Goal: Find specific page/section

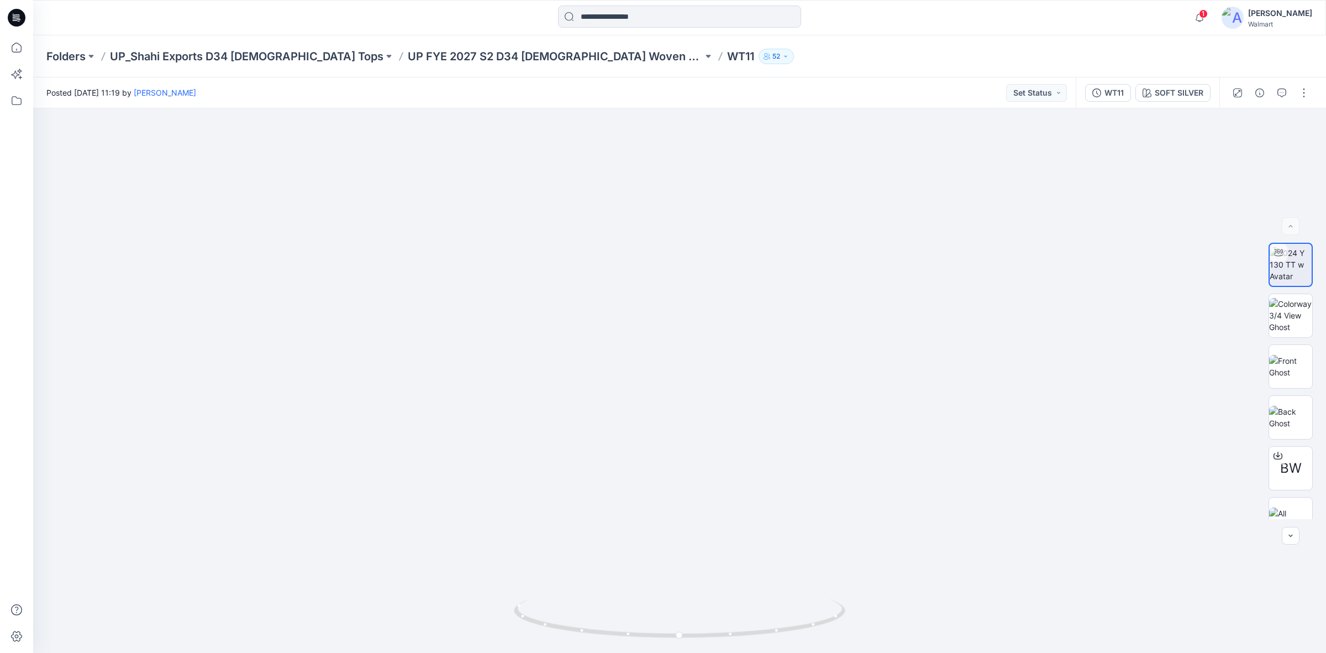
drag, startPoint x: 7, startPoint y: 14, endPoint x: 29, endPoint y: 23, distance: 23.6
click at [8, 14] on icon at bounding box center [17, 17] width 18 height 35
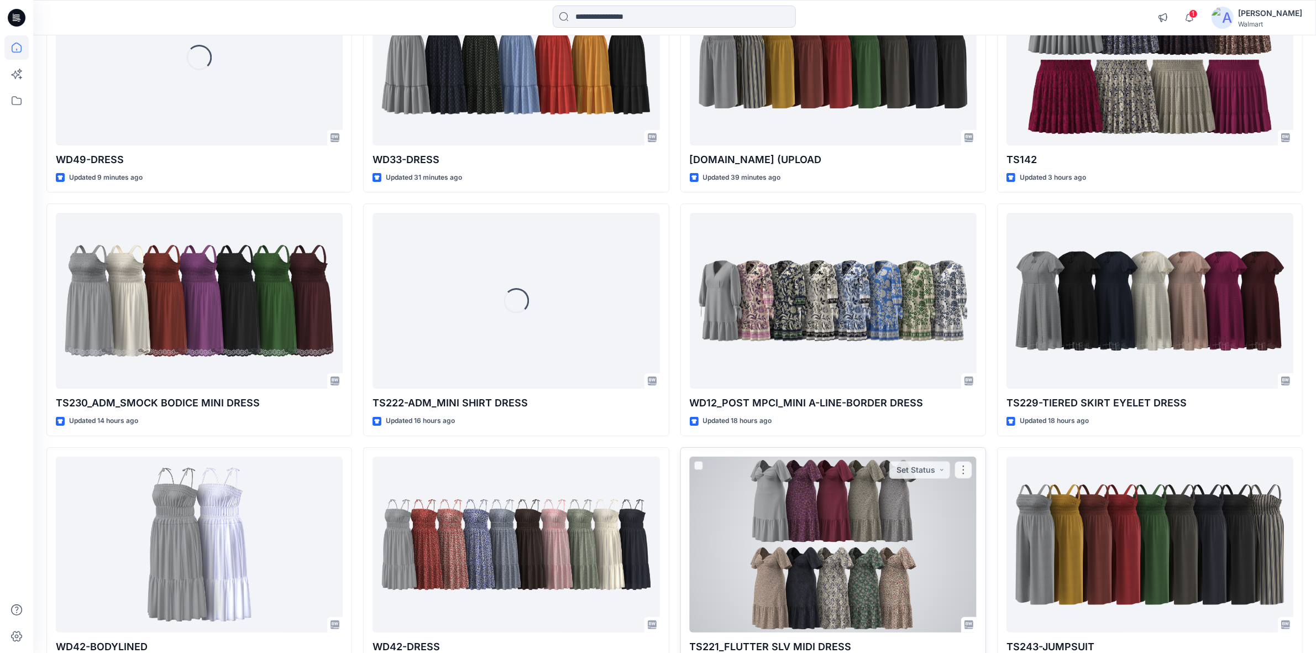
scroll to position [275, 0]
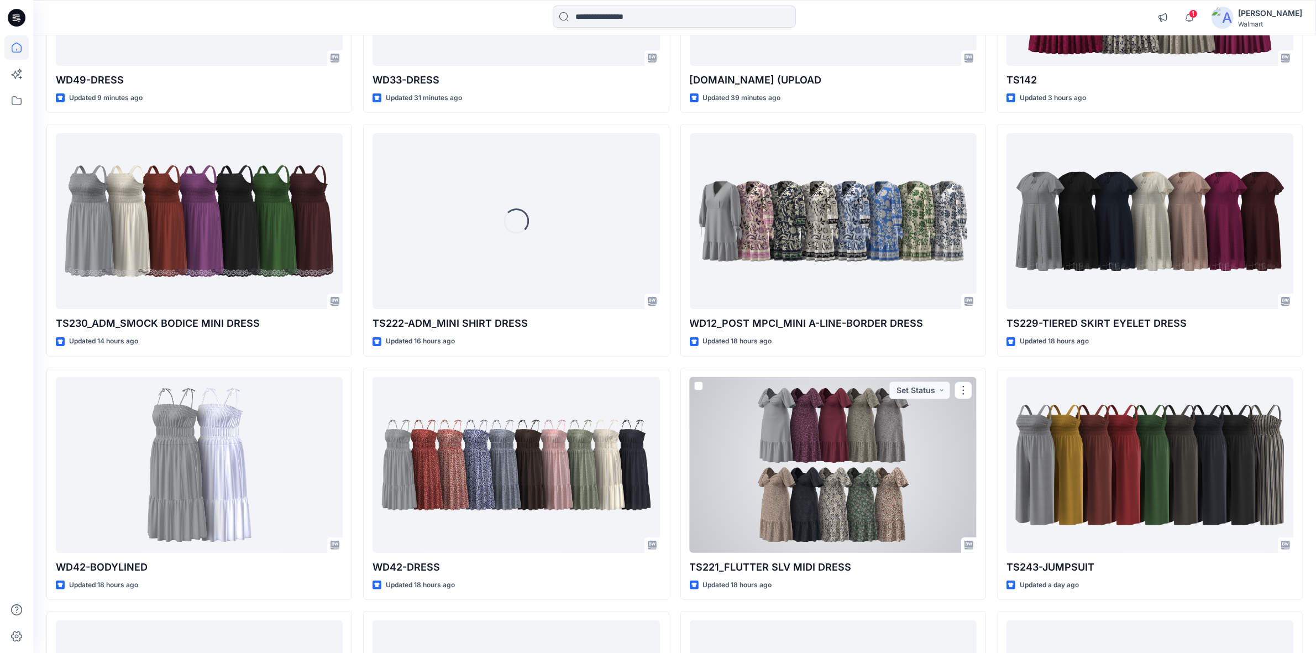
click at [809, 452] on div at bounding box center [833, 465] width 287 height 176
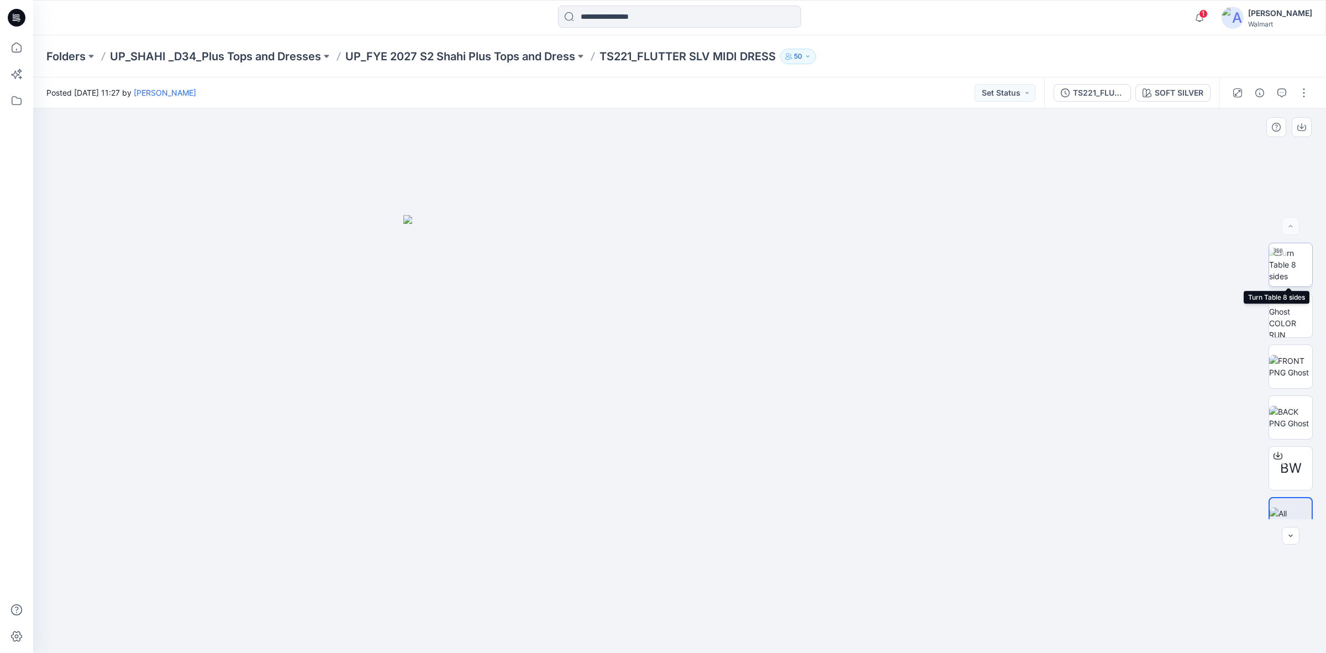
click at [1283, 264] on img at bounding box center [1291, 264] width 43 height 35
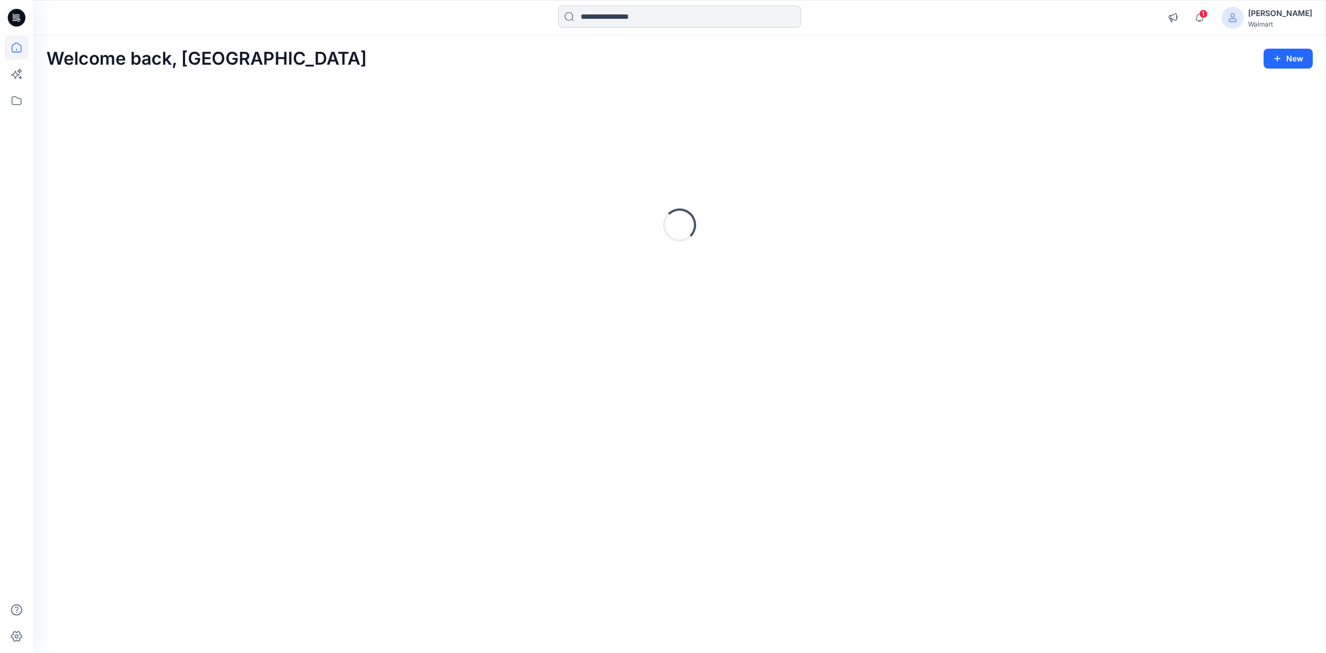
click at [616, 25] on input at bounding box center [679, 17] width 243 height 22
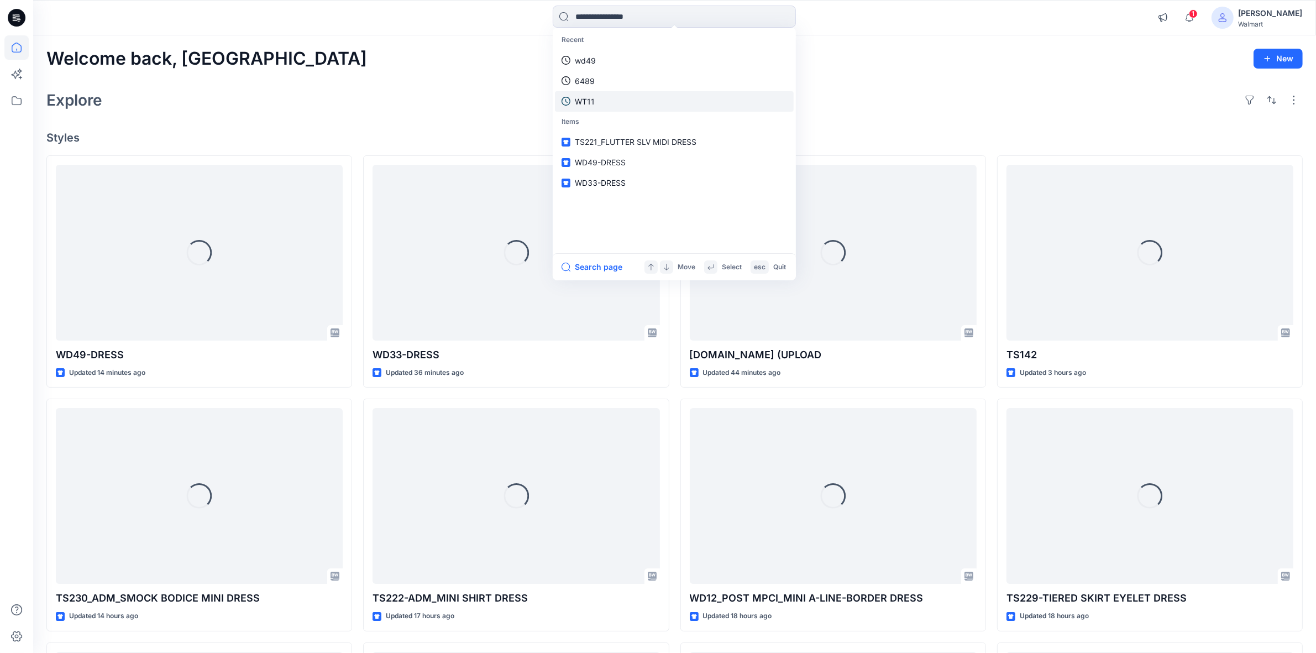
click at [579, 98] on p "WT11" at bounding box center [585, 102] width 20 height 12
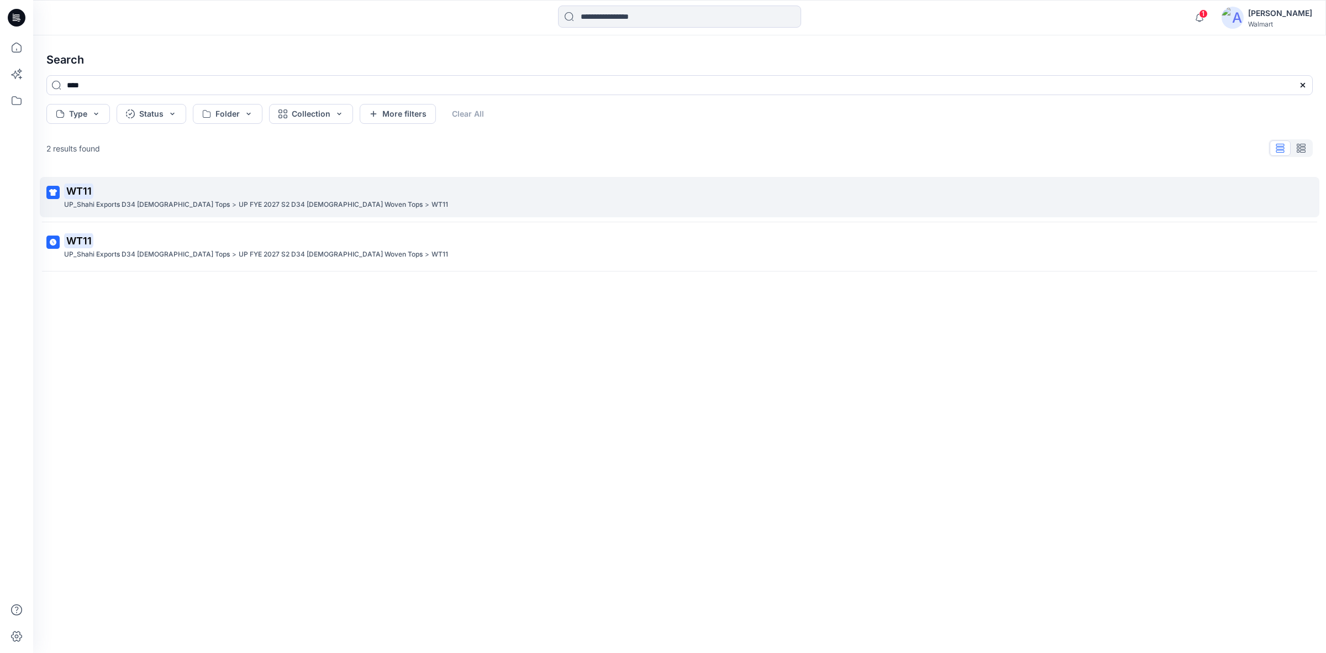
click at [169, 200] on p "UP_Shahi Exports D34 [DEMOGRAPHIC_DATA] Tops" at bounding box center [147, 205] width 166 height 12
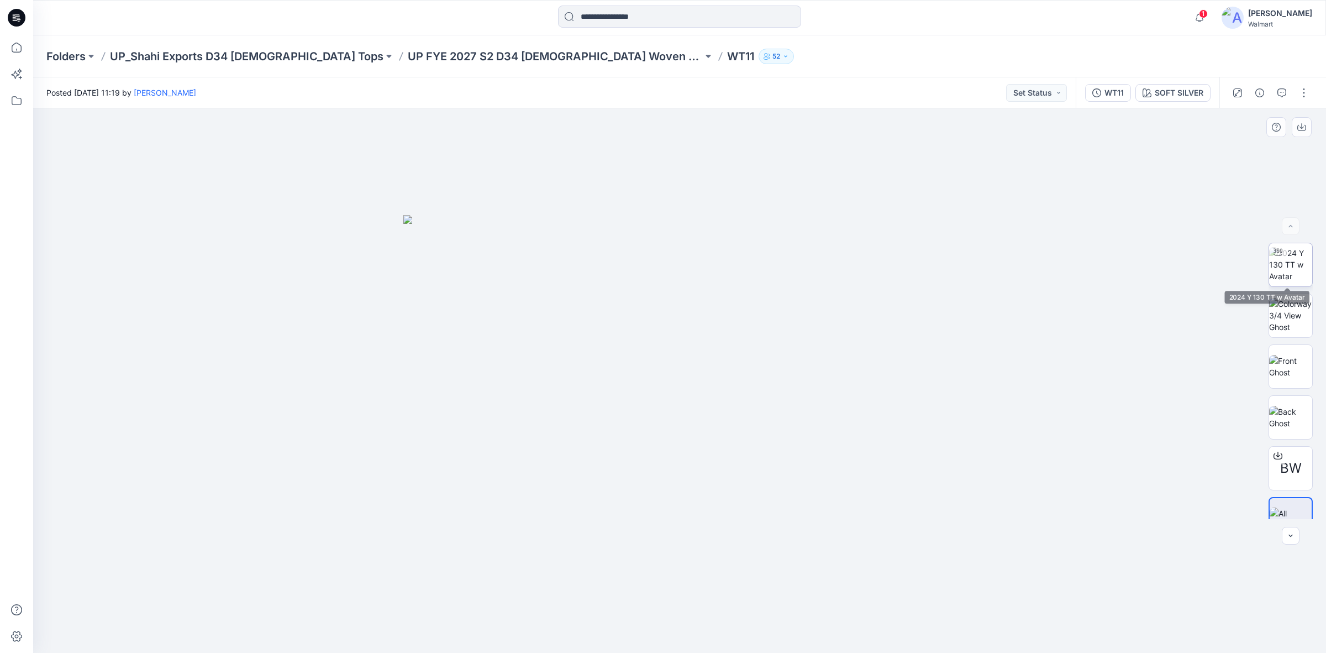
click at [1296, 270] on img at bounding box center [1291, 264] width 43 height 35
click at [1280, 355] on img at bounding box center [1291, 366] width 43 height 23
